Goal: Navigation & Orientation: Go to known website

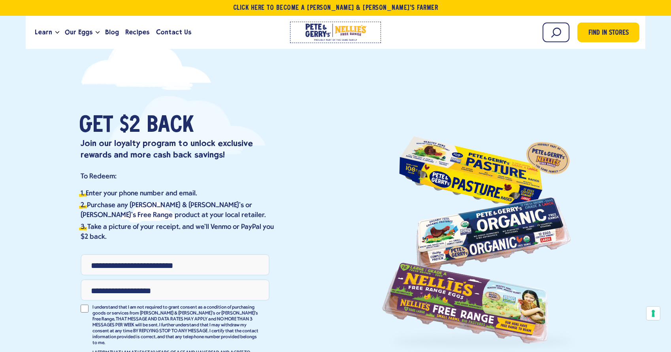
click at [323, 30] on link at bounding box center [335, 32] width 91 height 21
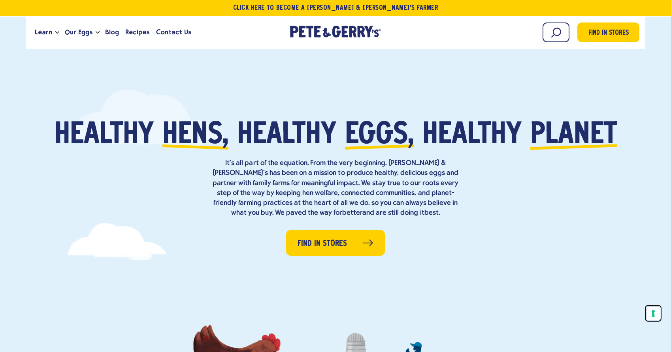
click at [650, 315] on button "Your consent preferences for tracking technologies" at bounding box center [652, 313] width 13 height 13
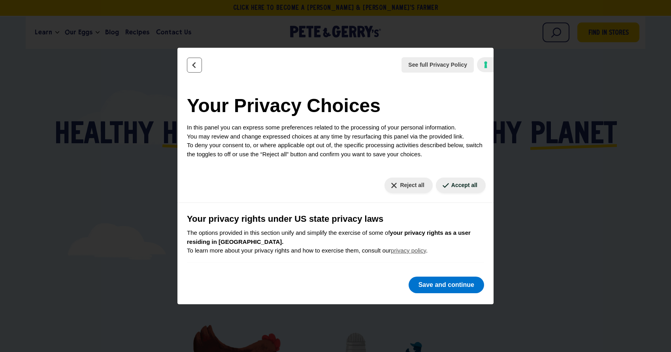
click at [192, 64] on icon "Back" at bounding box center [194, 65] width 8 height 8
